Goal: Find specific fact: Find contact information

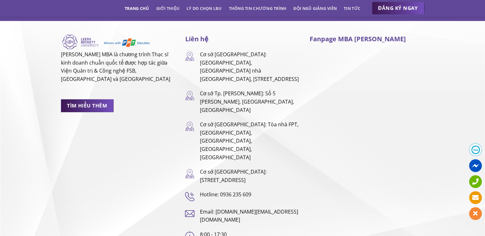
scroll to position [4035, 0]
drag, startPoint x: 223, startPoint y: 79, endPoint x: 201, endPoint y: 62, distance: 27.4
click at [201, 89] on p "Cơ sở Tp. [PERSON_NAME]: Số 5 [PERSON_NAME], [GEOGRAPHIC_DATA], [GEOGRAPHIC_DAT…" at bounding box center [250, 101] width 100 height 25
copy p "Cơ sở Tp. [PERSON_NAME]: Số 5 [PERSON_NAME], [GEOGRAPHIC_DATA], [GEOGRAPHIC_DAT…"
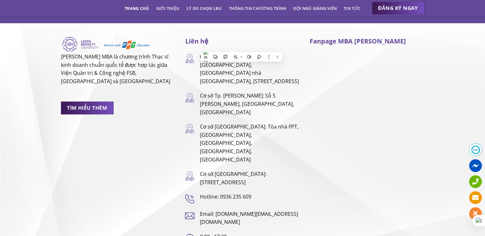
click at [131, 10] on link "Trang chủ" at bounding box center [137, 8] width 24 height 11
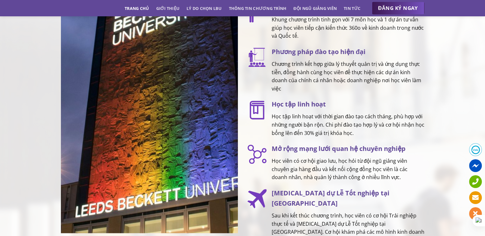
scroll to position [936, 0]
